Goal: Information Seeking & Learning: Learn about a topic

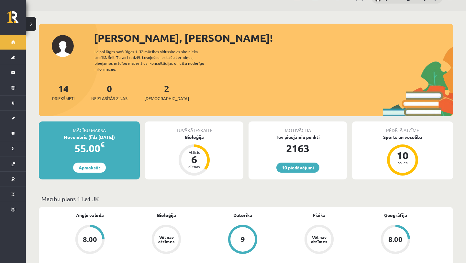
scroll to position [15, 0]
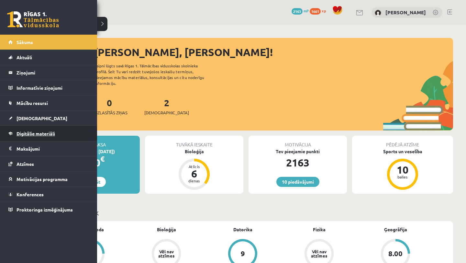
click at [48, 134] on span "Digitālie materiāli" at bounding box center [36, 133] width 39 height 6
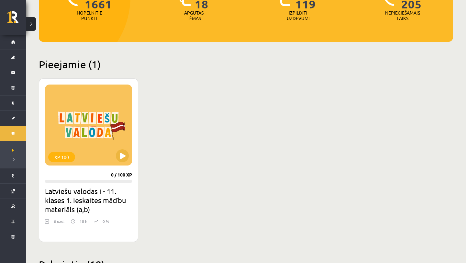
scroll to position [139, 0]
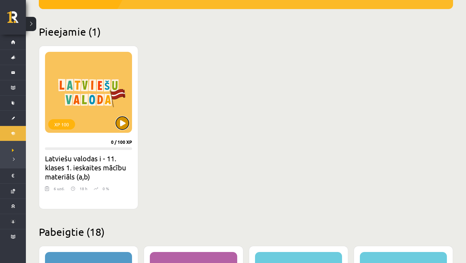
click at [121, 117] on button at bounding box center [122, 123] width 13 height 13
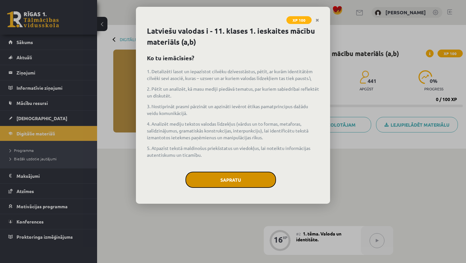
click at [200, 176] on button "Sapratu" at bounding box center [231, 180] width 91 height 16
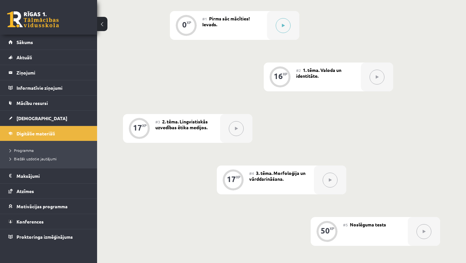
scroll to position [159, 0]
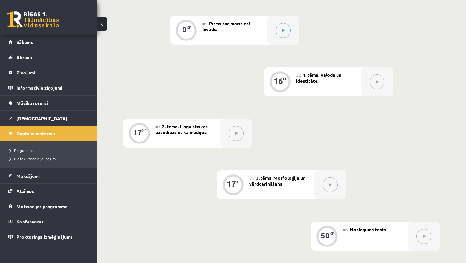
click at [290, 27] on button at bounding box center [283, 30] width 15 height 15
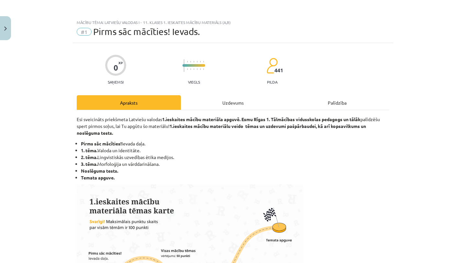
scroll to position [260, 0]
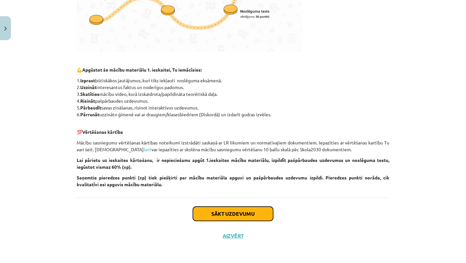
click at [216, 212] on button "Sākt uzdevumu" at bounding box center [233, 214] width 80 height 14
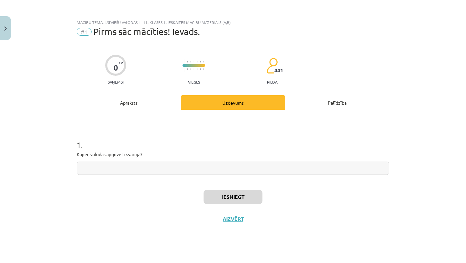
scroll to position [0, 0]
click at [201, 175] on div "1 . Kāpēc valodas apguve ir svarīga?" at bounding box center [233, 145] width 313 height 71
click at [202, 172] on input "text" at bounding box center [233, 168] width 313 height 13
type input "*"
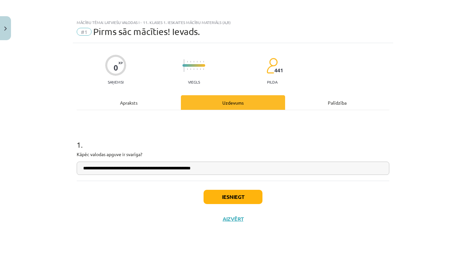
type input "**********"
click at [226, 196] on button "Iesniegt" at bounding box center [233, 197] width 59 height 14
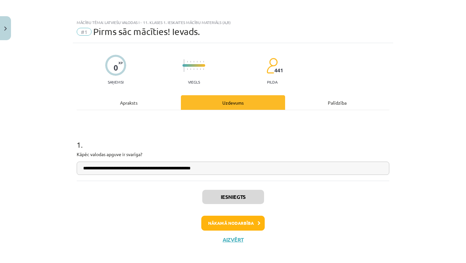
scroll to position [165, 0]
click at [235, 223] on button "Nākamā nodarbība" at bounding box center [232, 223] width 63 height 15
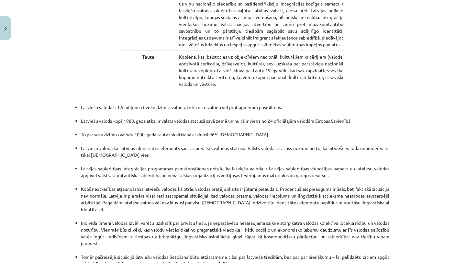
scroll to position [1336, 0]
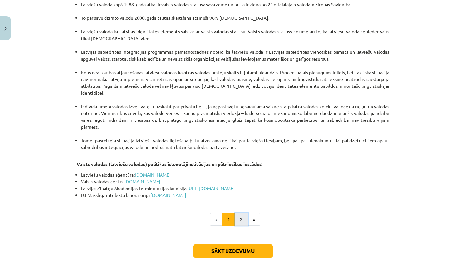
click at [240, 213] on button "2" at bounding box center [241, 219] width 13 height 13
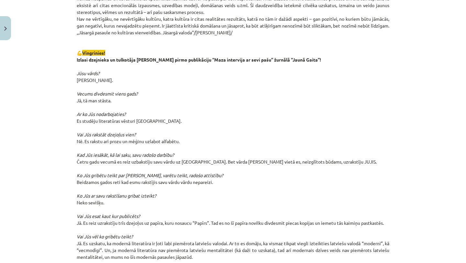
scroll to position [677, 0]
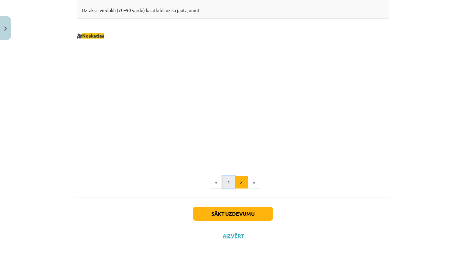
click at [228, 179] on button "1" at bounding box center [228, 182] width 13 height 13
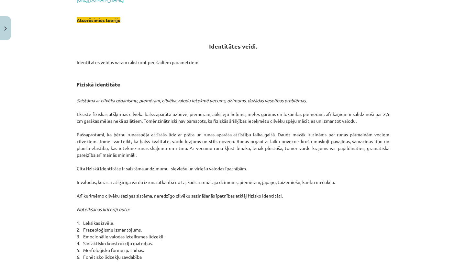
scroll to position [116, 0]
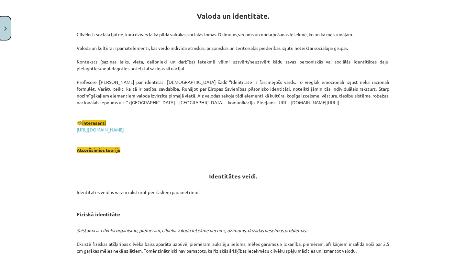
click at [7, 34] on button "Close" at bounding box center [5, 28] width 11 height 24
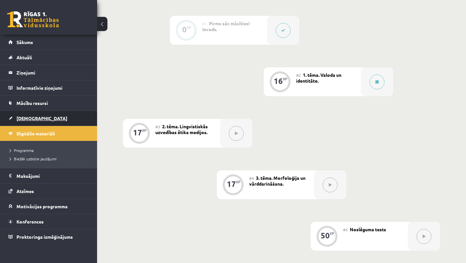
click at [33, 114] on link "[DEMOGRAPHIC_DATA]" at bounding box center [48, 118] width 81 height 15
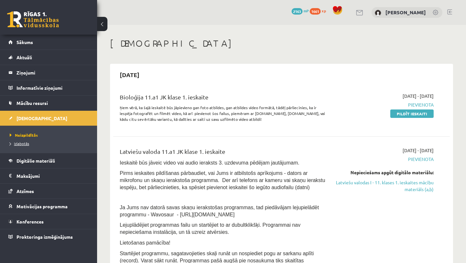
click at [25, 144] on span "Izlabotās" at bounding box center [19, 143] width 19 height 5
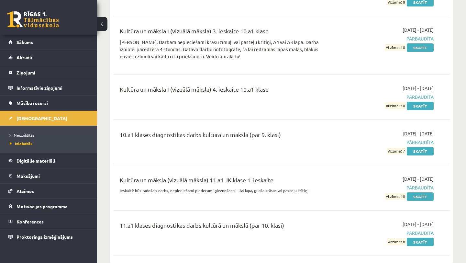
scroll to position [2250, 0]
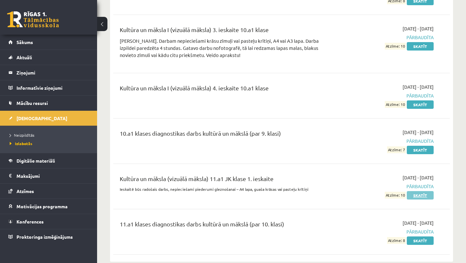
click at [425, 191] on link "Skatīt" at bounding box center [420, 195] width 27 height 8
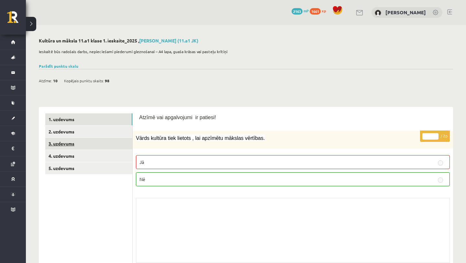
click at [114, 143] on link "3. uzdevums" at bounding box center [88, 144] width 87 height 12
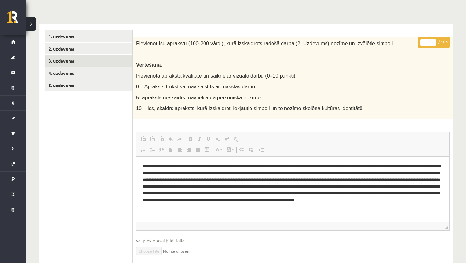
scroll to position [63, 0]
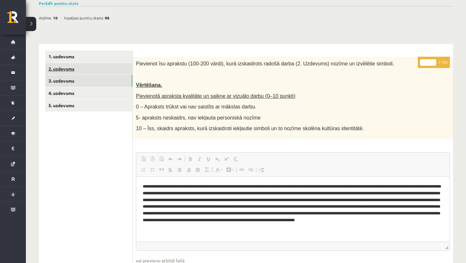
click at [100, 69] on link "2. uzdevums" at bounding box center [88, 69] width 87 height 12
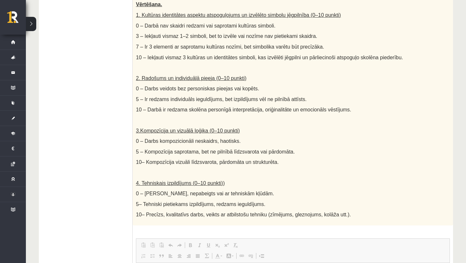
scroll to position [0, 0]
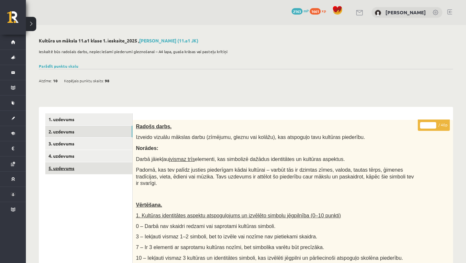
click at [104, 164] on link "5. uzdevums" at bounding box center [88, 168] width 87 height 12
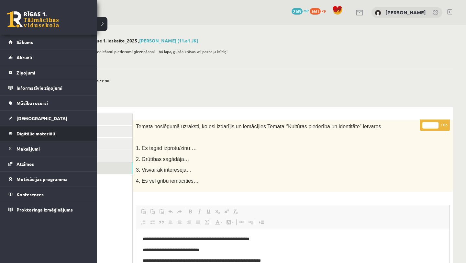
click at [42, 133] on span "Digitālie materiāli" at bounding box center [36, 133] width 39 height 6
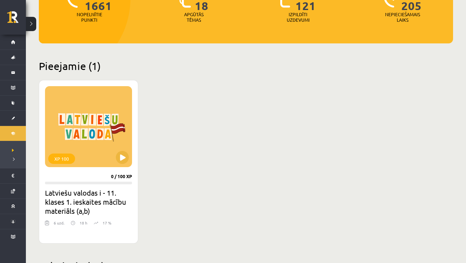
scroll to position [124, 0]
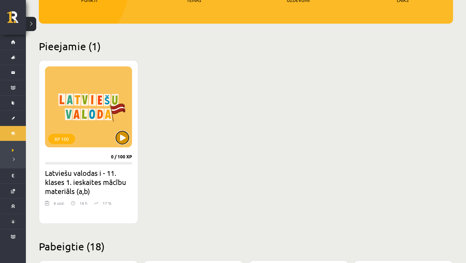
click at [124, 141] on button at bounding box center [122, 137] width 13 height 13
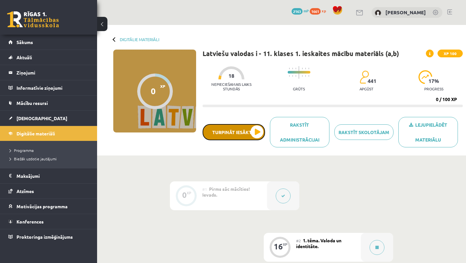
click at [261, 134] on button "Turpināt iesākto" at bounding box center [234, 132] width 62 height 16
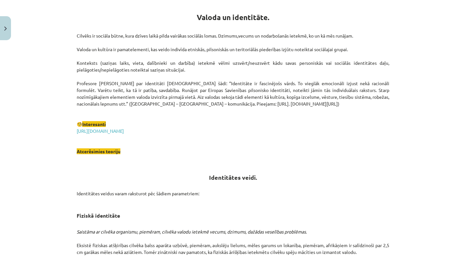
scroll to position [124, 0]
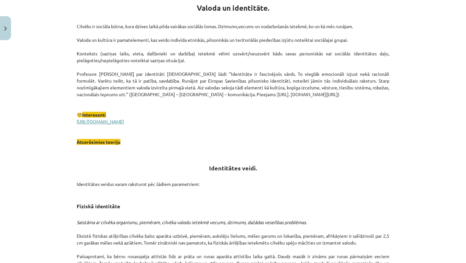
click at [124, 121] on link "[URL][DOMAIN_NAME]" at bounding box center [100, 121] width 47 height 6
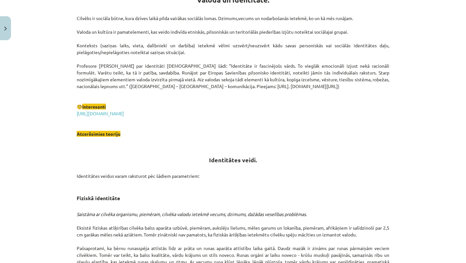
scroll to position [0, 0]
